Goal: Check status

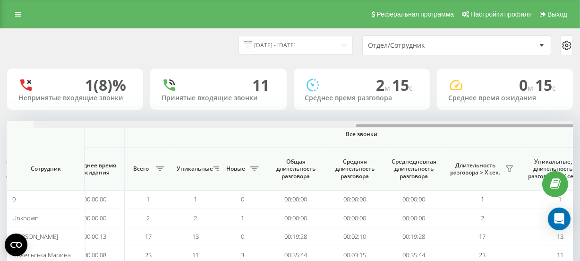
scroll to position [0, 751]
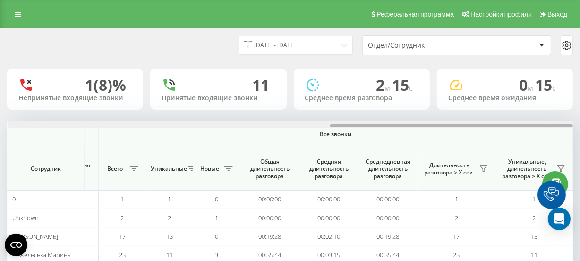
drag, startPoint x: 0, startPoint y: 0, endPoint x: 569, endPoint y: 120, distance: 581.3
click at [569, 120] on div "19.09.2025 - 19.09.2025 Отдел/Сотрудник 1 (8)% Непринятые входящие звонки 11 Пр…" at bounding box center [289, 179] width 565 height 300
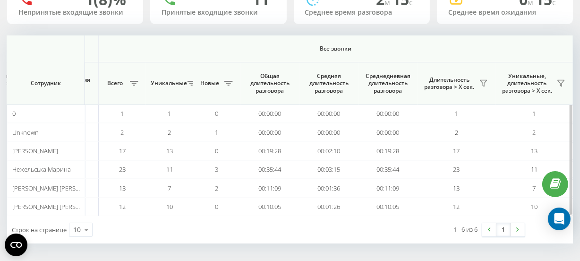
scroll to position [0, 0]
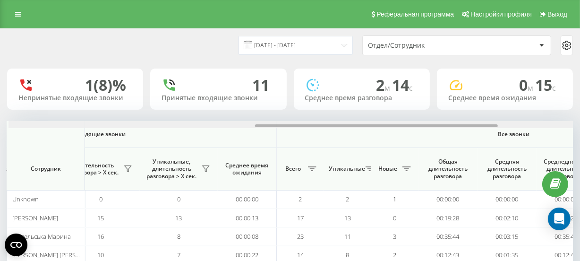
scroll to position [0, 588]
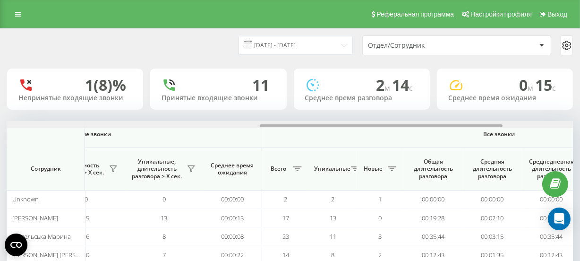
drag, startPoint x: 219, startPoint y: 125, endPoint x: 471, endPoint y: 118, distance: 252.6
click at [471, 118] on div "19.09.2025 - 19.09.2025 Отдел/Сотрудник 1 (8)% Непринятые входящие звонки 11 Пр…" at bounding box center [289, 171] width 565 height 285
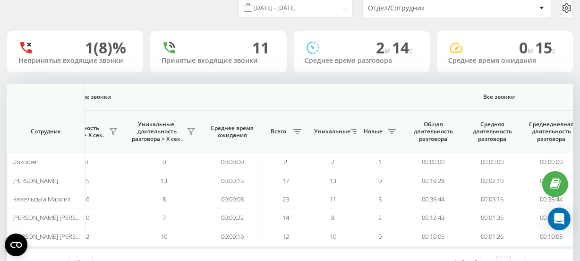
scroll to position [72, 0]
